Goal: Transaction & Acquisition: Purchase product/service

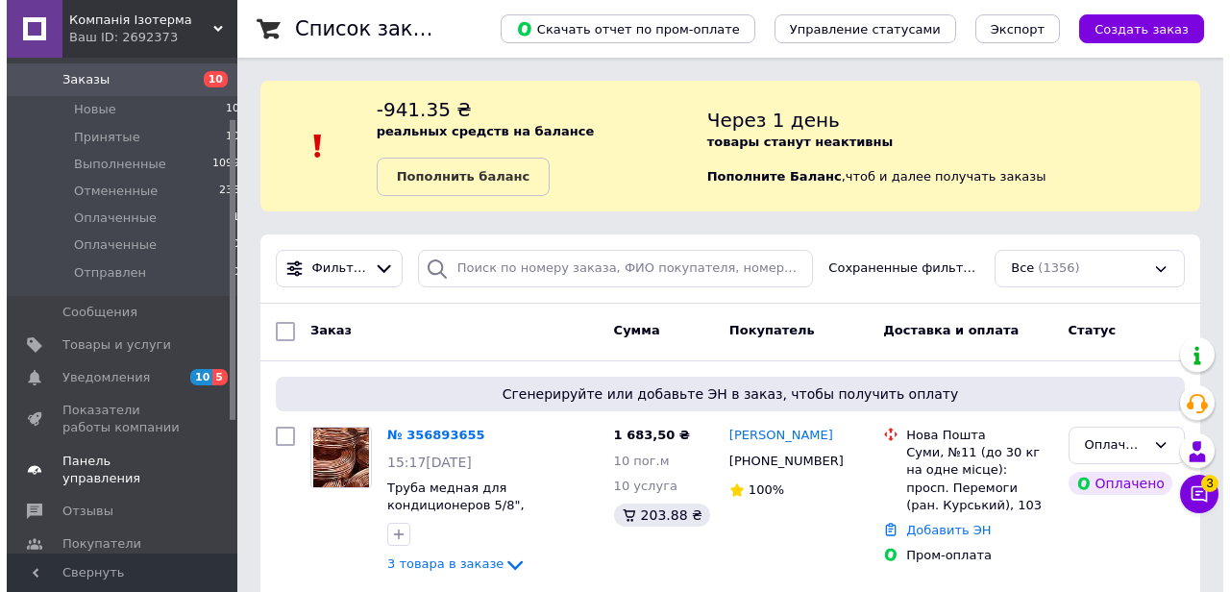
scroll to position [100, 0]
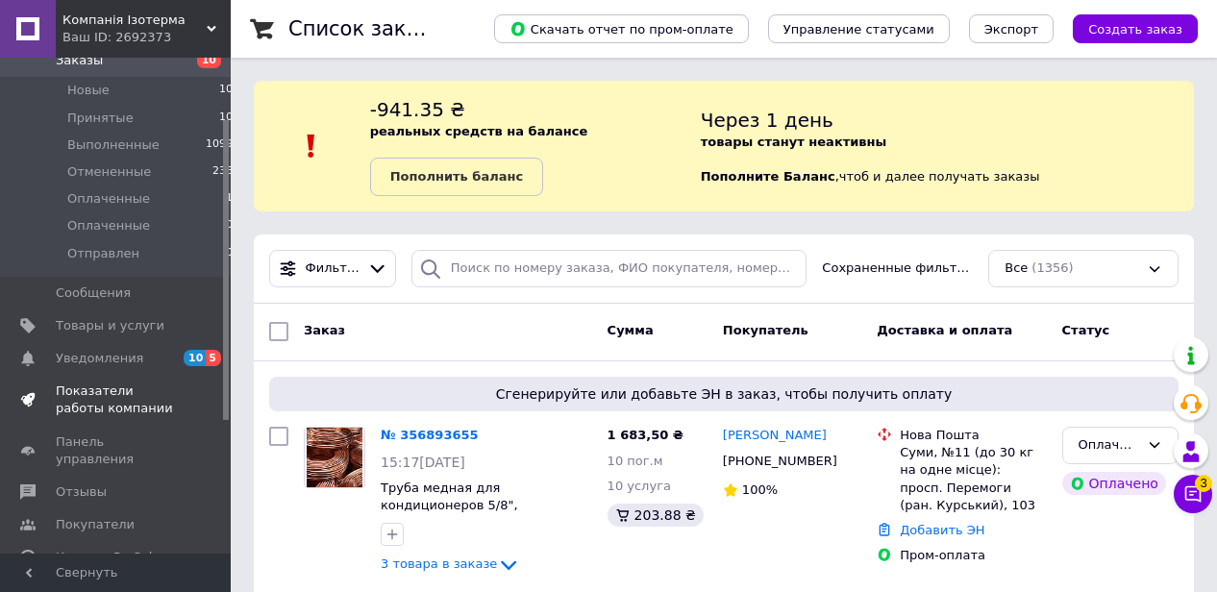
click at [105, 399] on span "Показатели работы компании" at bounding box center [117, 399] width 122 height 35
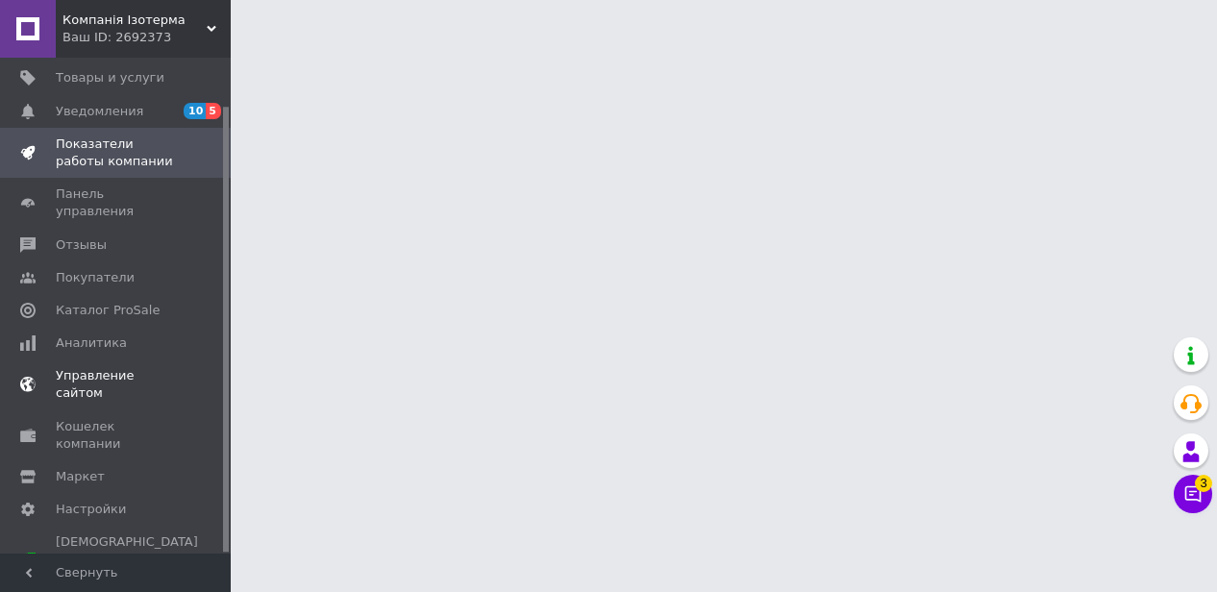
scroll to position [53, 0]
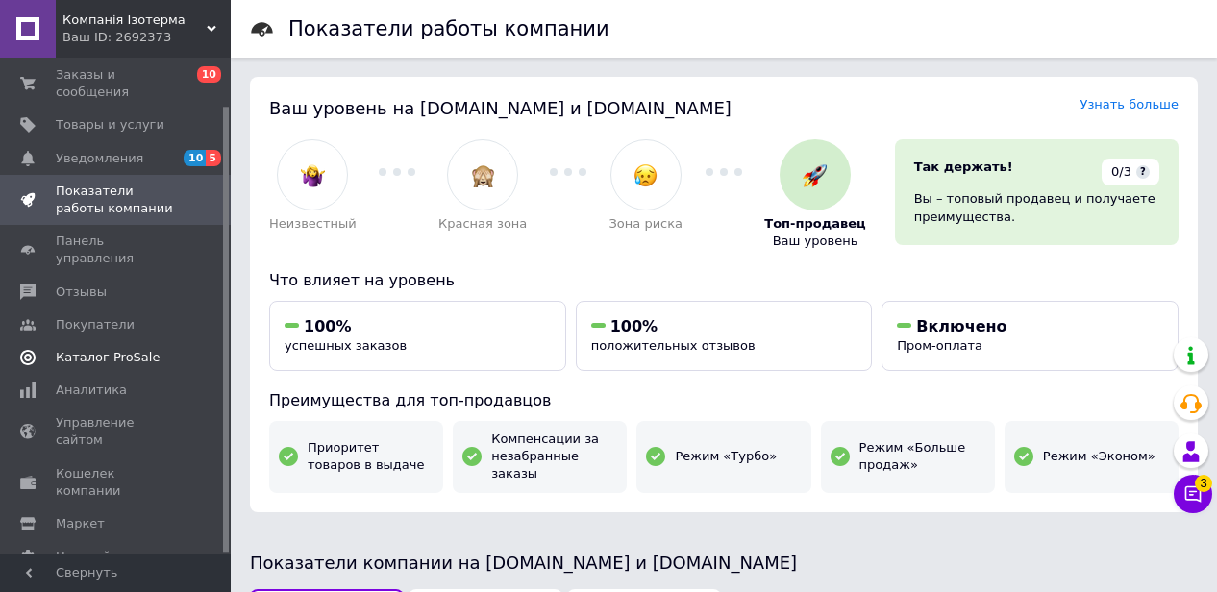
click at [135, 349] on span "Каталог ProSale" at bounding box center [108, 357] width 104 height 17
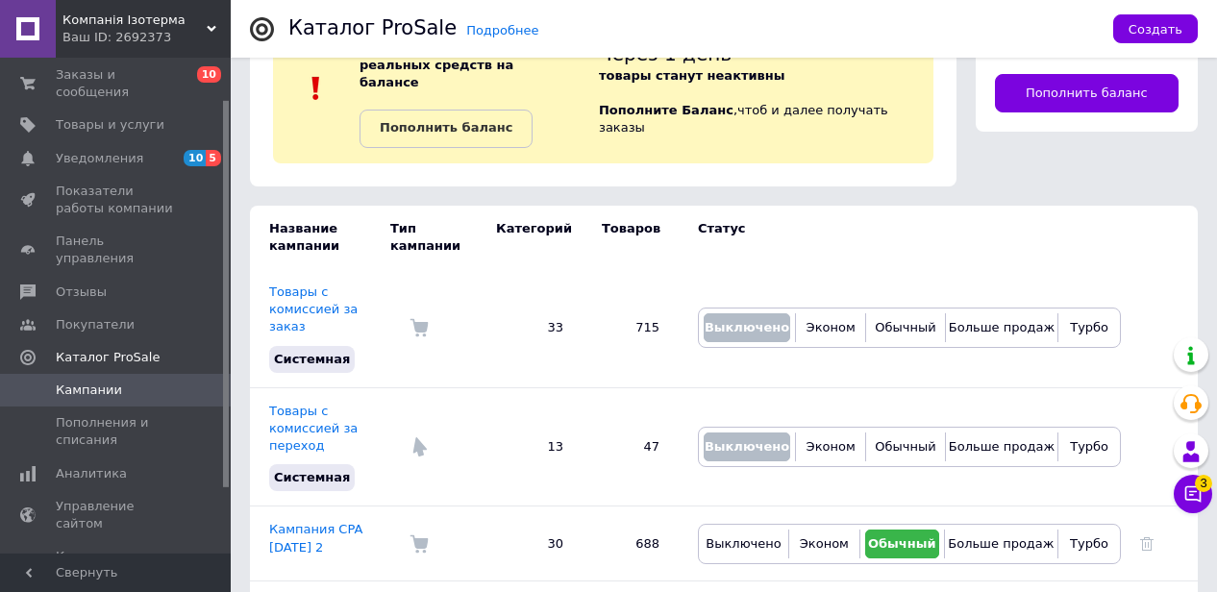
scroll to position [100, 0]
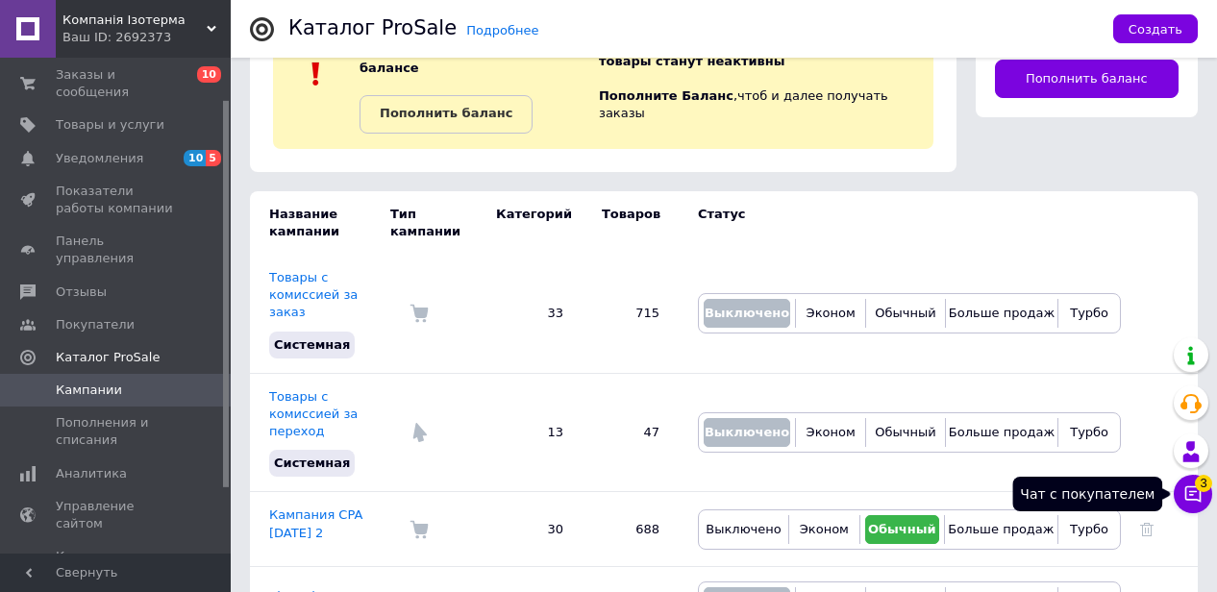
click at [1201, 487] on span "3" at bounding box center [1202, 483] width 17 height 17
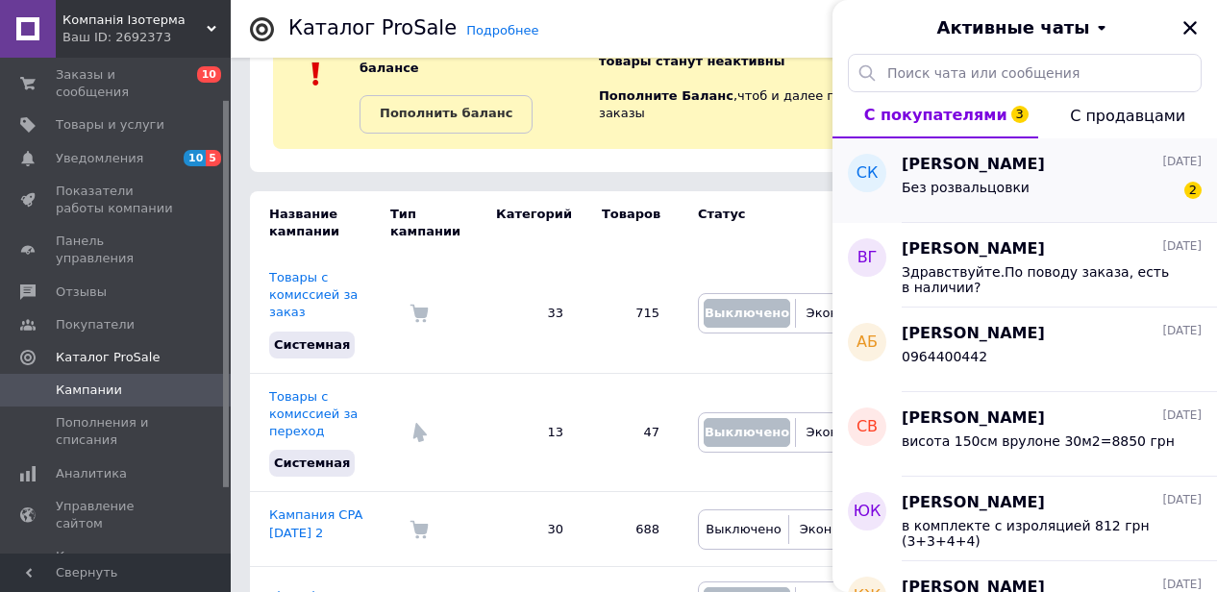
click at [964, 160] on span "[PERSON_NAME]" at bounding box center [972, 165] width 143 height 22
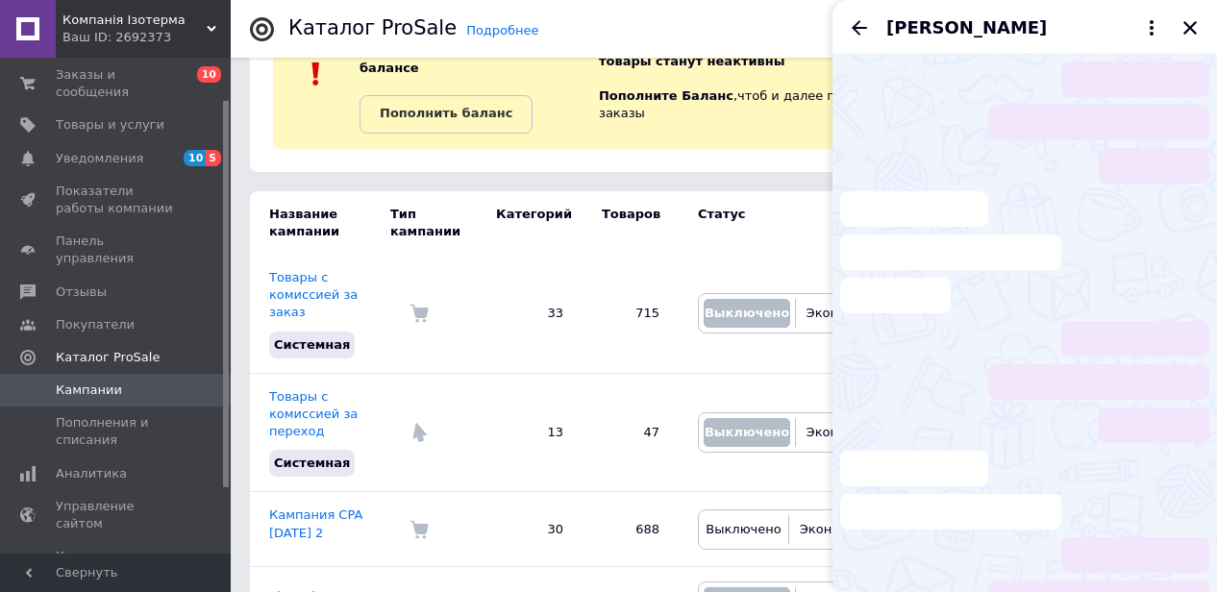
scroll to position [65, 0]
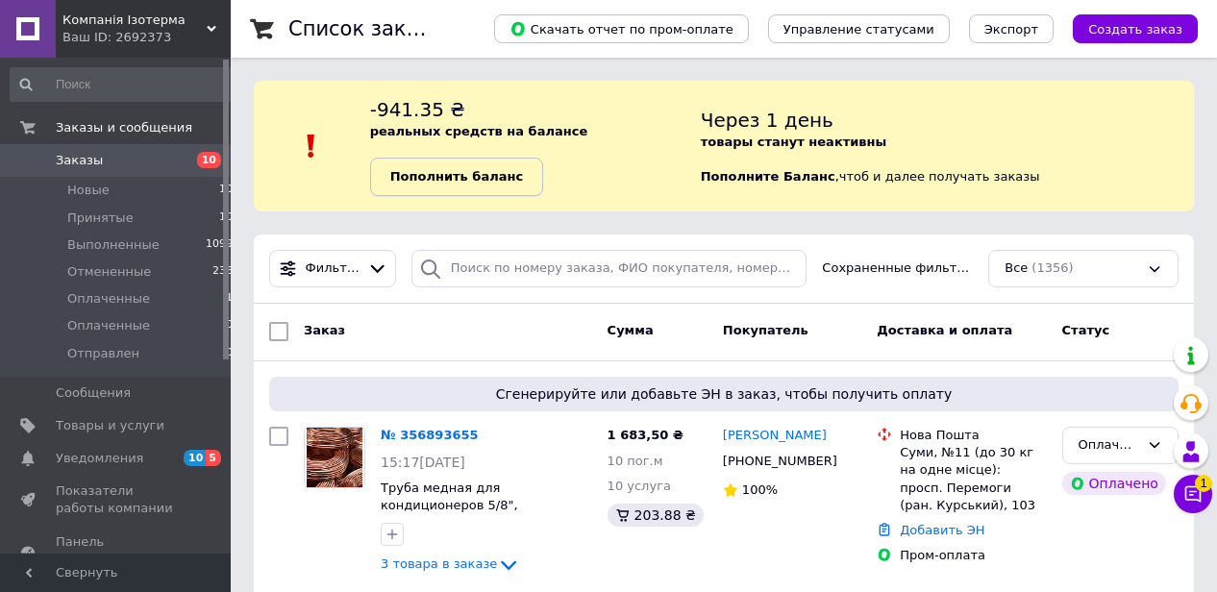
click at [480, 184] on b "Пополнить баланс" at bounding box center [456, 176] width 133 height 14
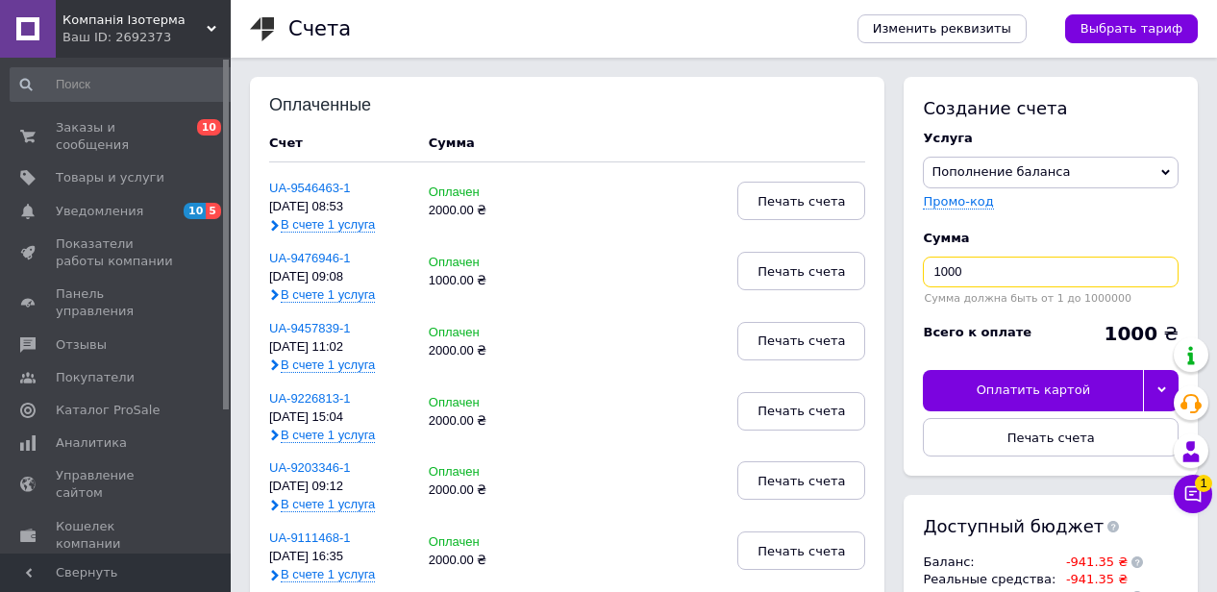
click at [994, 276] on input "1000" at bounding box center [1051, 272] width 256 height 31
type input "1"
type input "2000"
click at [1074, 431] on span "Печать счета" at bounding box center [1050, 438] width 87 height 14
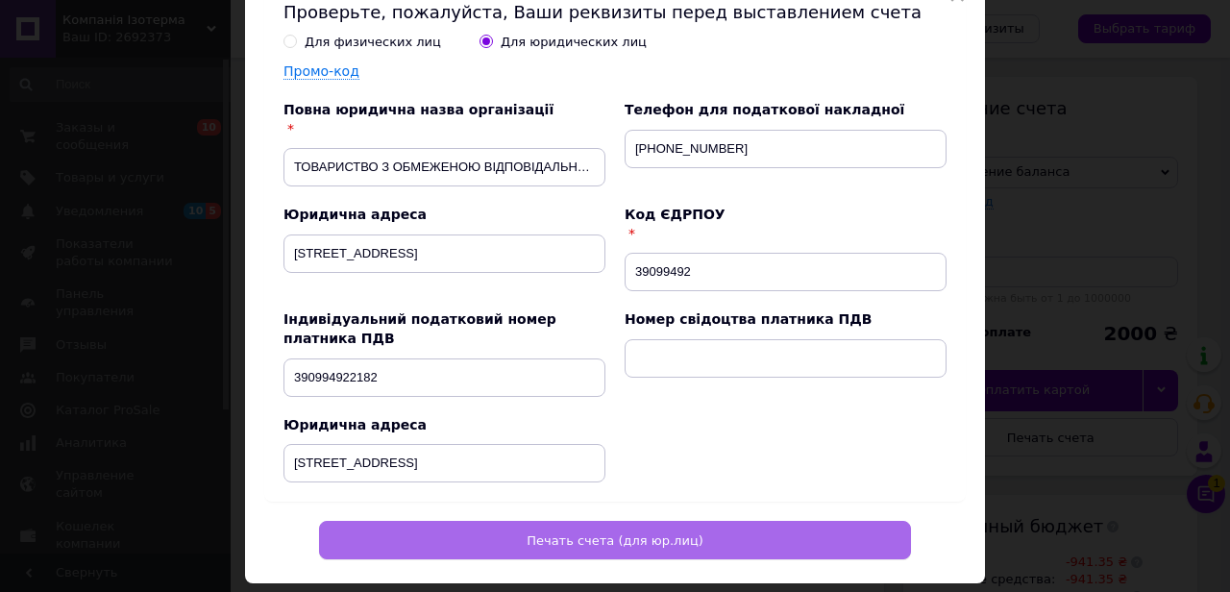
click at [643, 534] on span "Печать счета (для юр.лиц)" at bounding box center [615, 540] width 177 height 14
